Goal: Information Seeking & Learning: Compare options

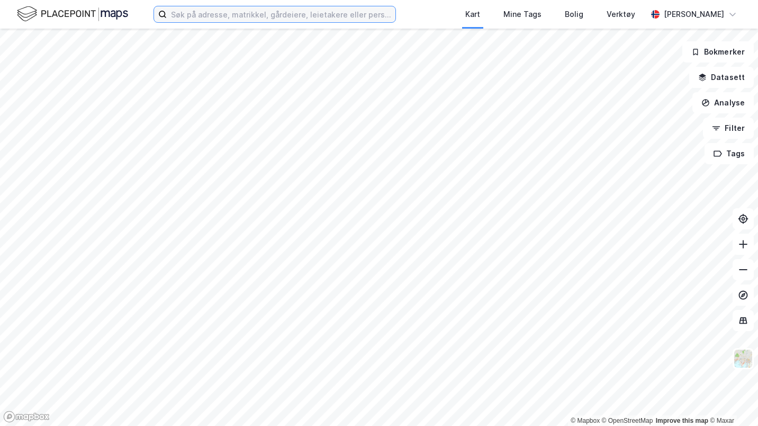
click at [257, 8] on input at bounding box center [281, 14] width 229 height 16
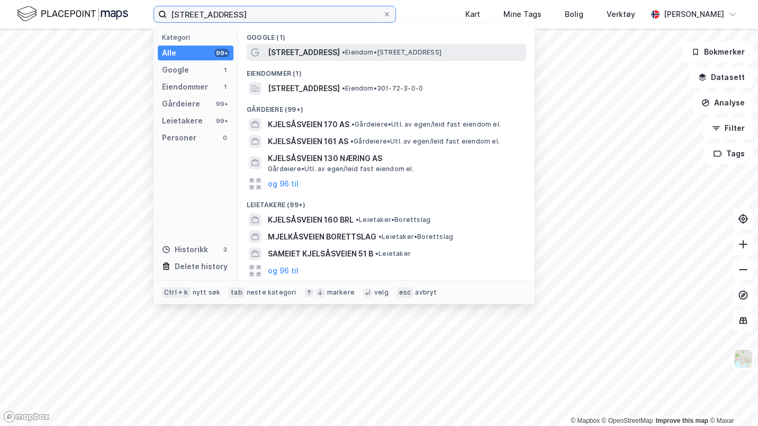
type input "[STREET_ADDRESS]"
click at [309, 56] on span "[STREET_ADDRESS]" at bounding box center [304, 52] width 72 height 13
